Goal: Task Accomplishment & Management: Use online tool/utility

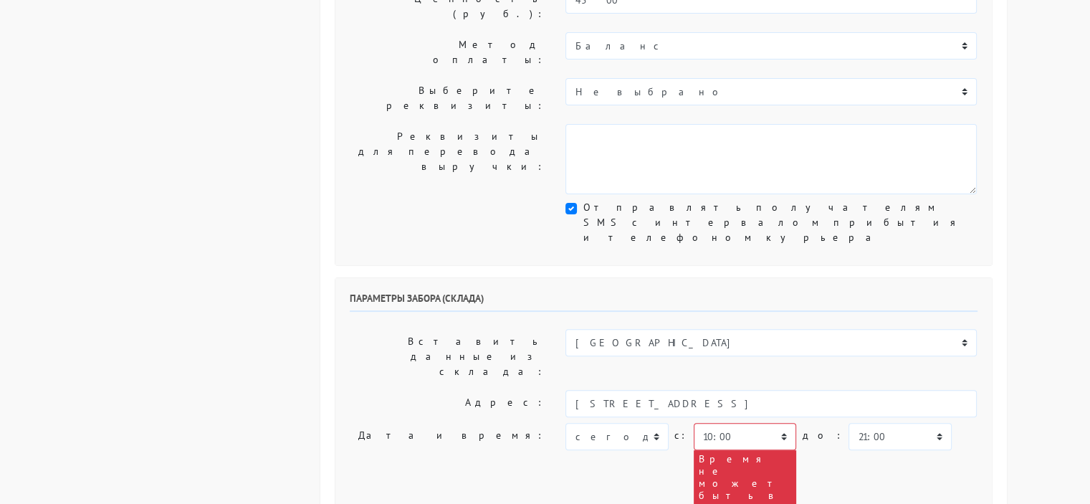
scroll to position [358, 0]
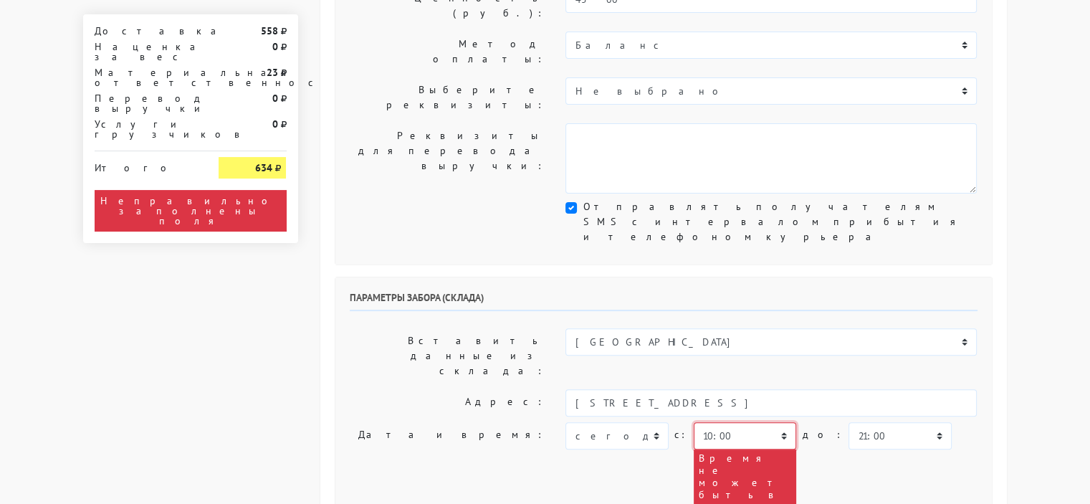
click at [776, 422] on select "00:00 00:30 01:00 01:30 02:00 02:30 03:00 03:30 04:00 04:30 05:00 05:30 06:00 0…" at bounding box center [744, 435] width 102 height 27
select select "13:30"
click at [693, 422] on select "00:00 00:30 01:00 01:30 02:00 02:30 03:00 03:30 04:00 04:30 05:00 05:30 06:00 0…" at bounding box center [744, 435] width 102 height 27
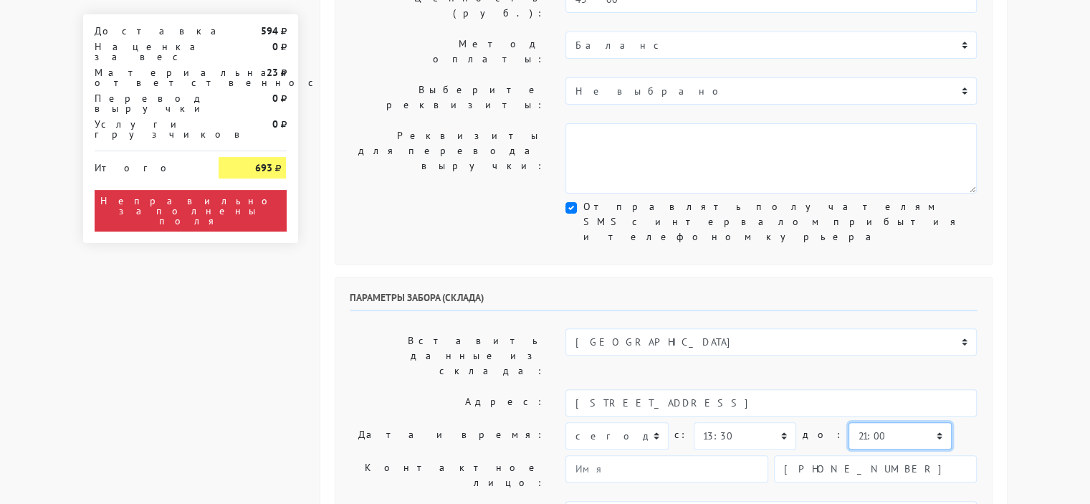
click at [901, 422] on select "00:00 00:30 01:00 01:30 02:00 02:30 03:00 03:30 04:00 04:30 05:00 05:30 06:00 0…" at bounding box center [899, 435] width 102 height 27
select select "15:00"
click at [848, 422] on select "00:00 00:30 01:00 01:30 02:00 02:30 03:00 03:30 04:00 04:30 05:00 05:30 06:00 0…" at bounding box center [899, 435] width 102 height 27
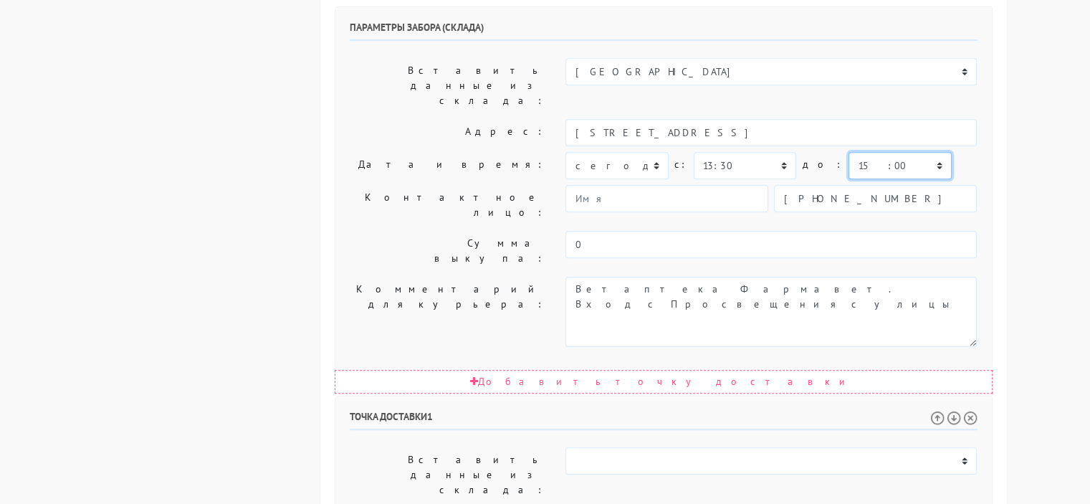
scroll to position [645, 0]
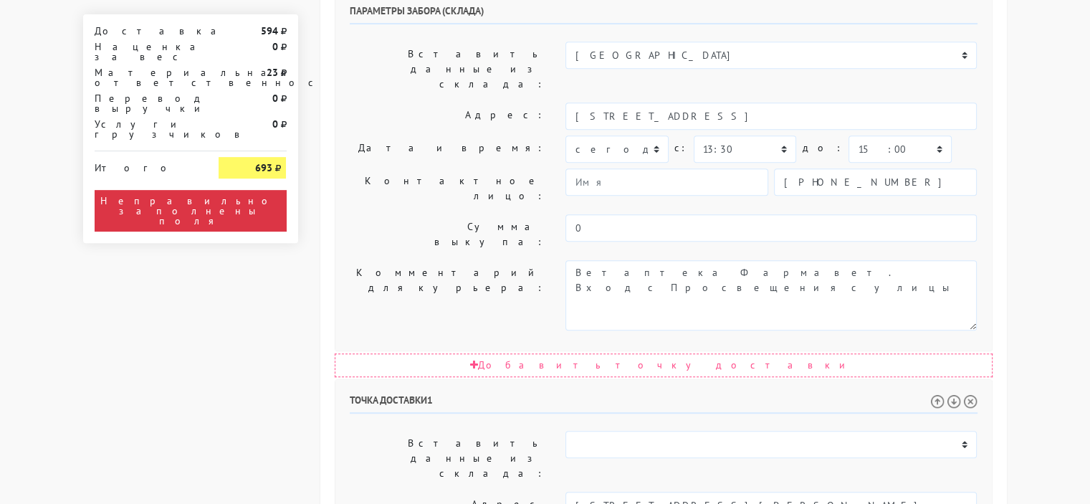
select select "13:30"
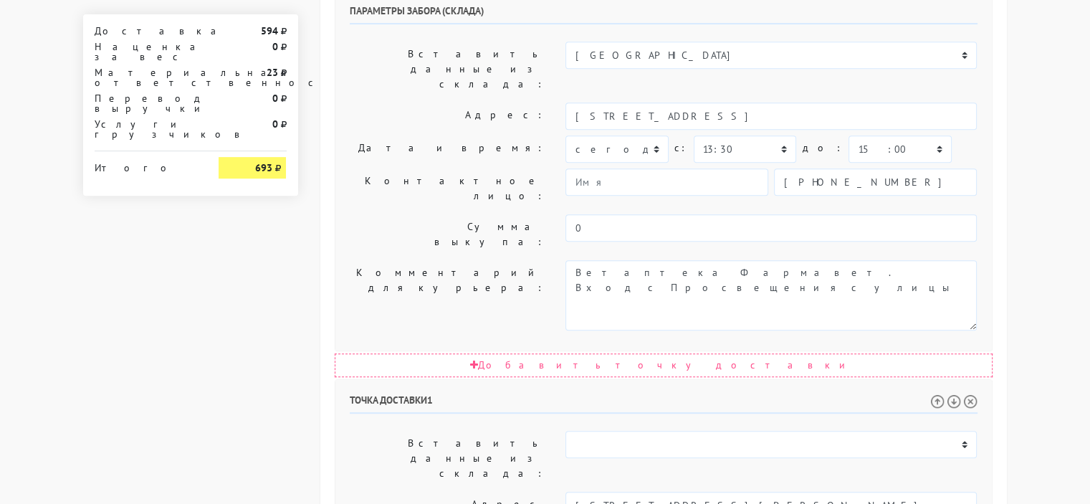
select select "18:00"
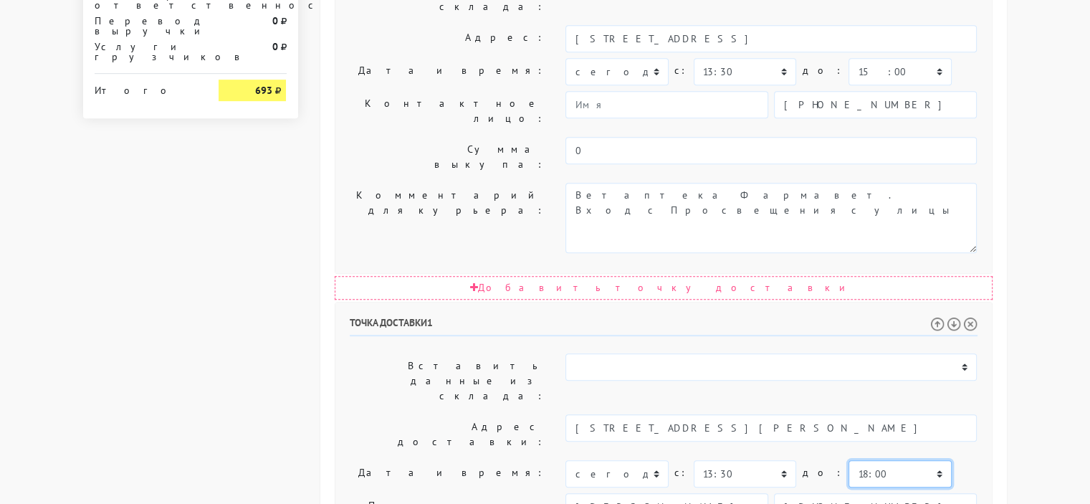
scroll to position [814, 0]
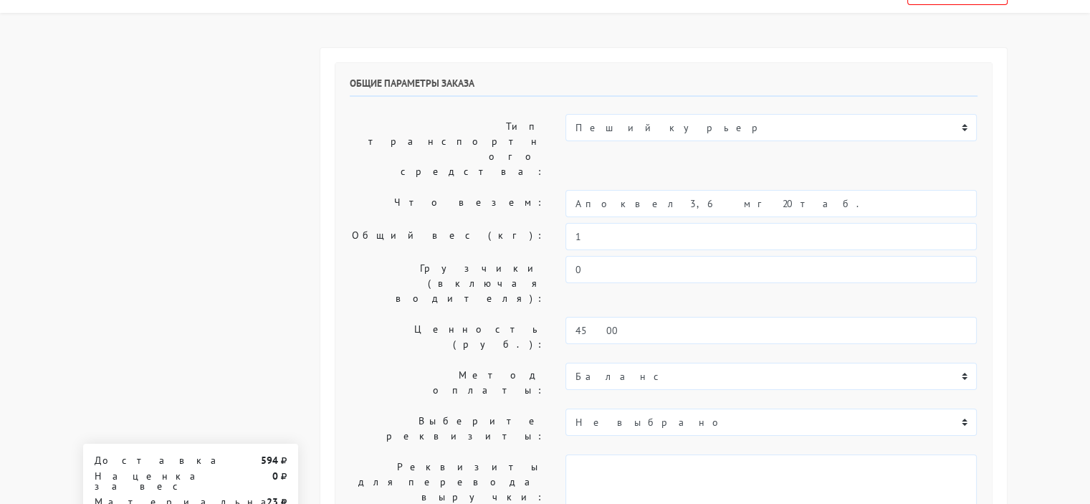
scroll to position [26, 0]
